Goal: Task Accomplishment & Management: Use online tool/utility

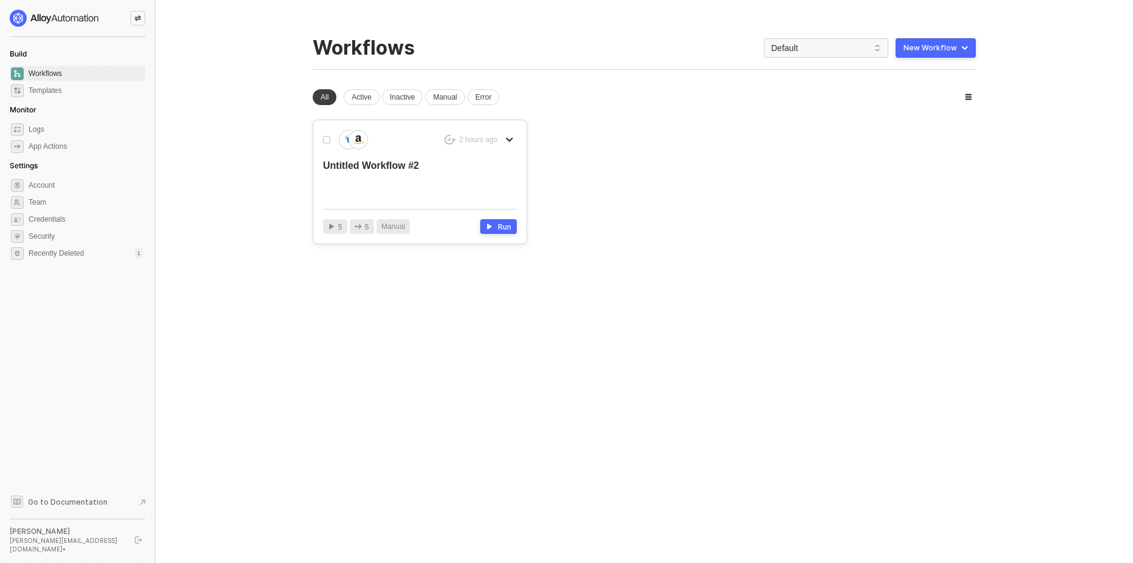
click at [462, 166] on div "Untitled Workflow #2" at bounding box center [400, 179] width 155 height 40
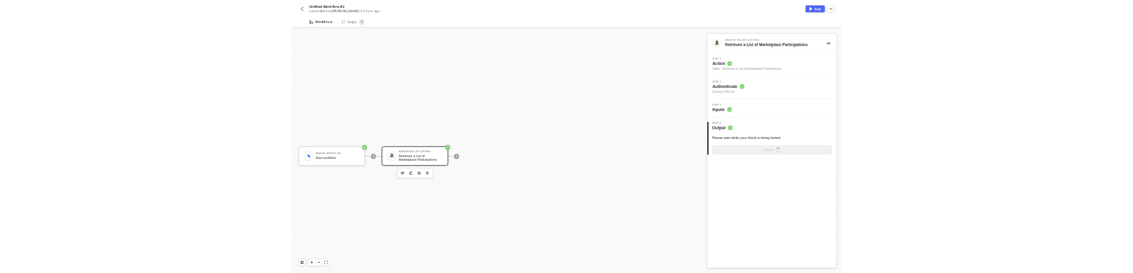
scroll to position [22, 0]
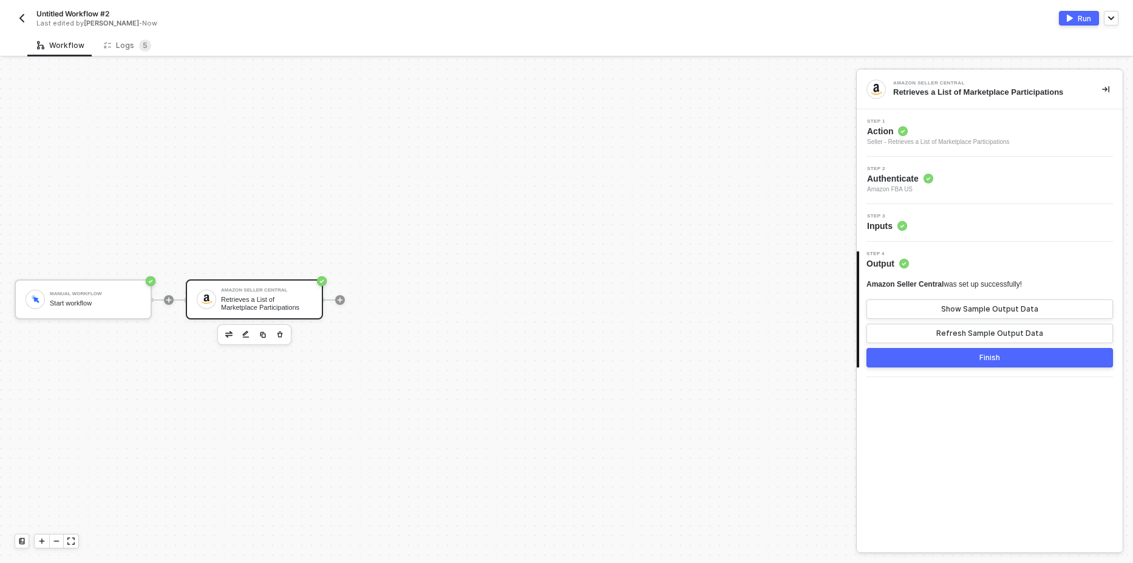
drag, startPoint x: 508, startPoint y: 241, endPoint x: 370, endPoint y: 188, distance: 147.9
click at [370, 188] on div "Manual Workflow Start workflow Amazon Seller Central Retrieves a List of Market…" at bounding box center [425, 299] width 850 height 527
click at [122, 46] on div "Logs 5" at bounding box center [127, 45] width 47 height 12
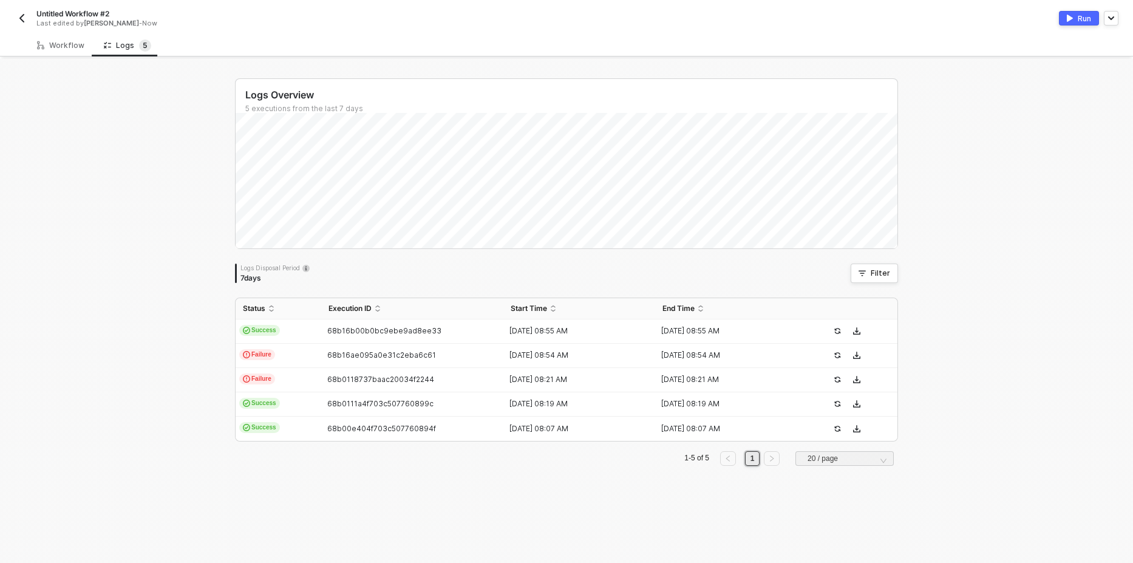
click at [61, 58] on div "Workflow Logs 5 Manual Workflow Start workflow Amazon Seller Central Retrieves …" at bounding box center [566, 298] width 1133 height 529
click at [64, 49] on div "Workflow" at bounding box center [60, 46] width 47 height 10
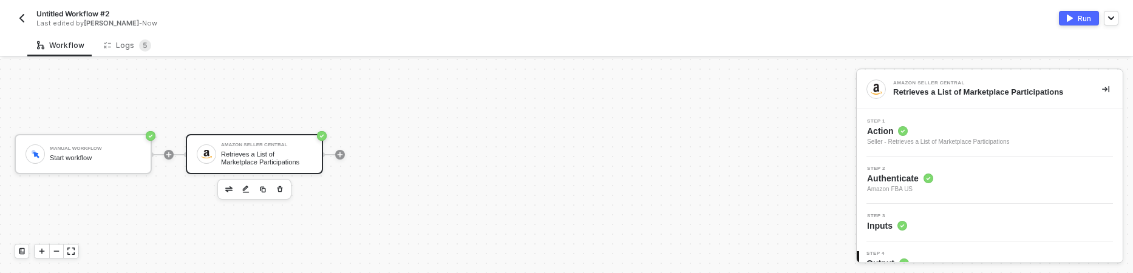
click at [428, 160] on div "Manual Workflow Start workflow Amazon Seller Central Retrieves a List of Market…" at bounding box center [425, 154] width 850 height 237
click at [27, 14] on button "button" at bounding box center [22, 18] width 15 height 15
